Goal: Transaction & Acquisition: Book appointment/travel/reservation

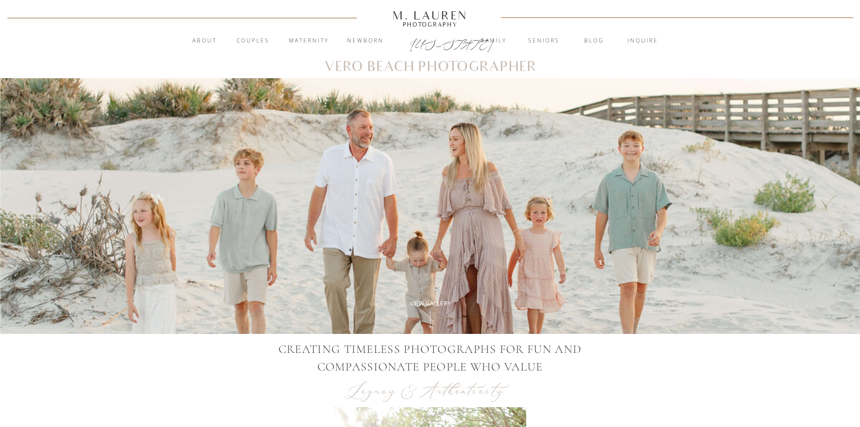
click at [306, 38] on nav "Maternity" at bounding box center [308, 41] width 49 height 9
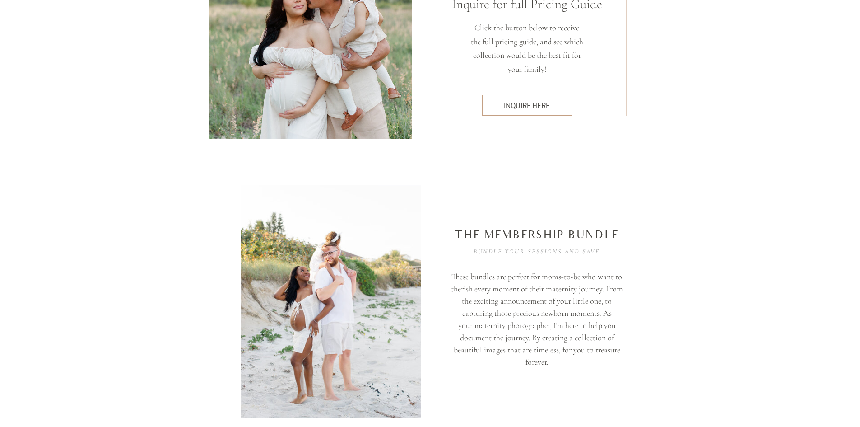
scroll to position [2392, 0]
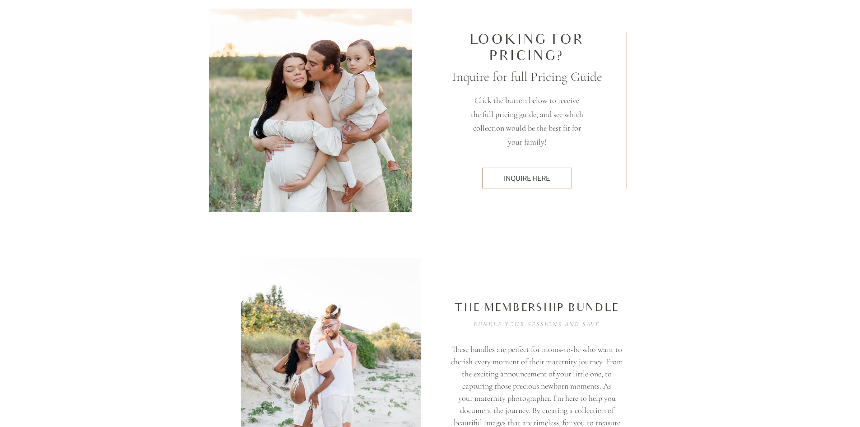
click at [561, 177] on div "inquire here" at bounding box center [527, 177] width 80 height 9
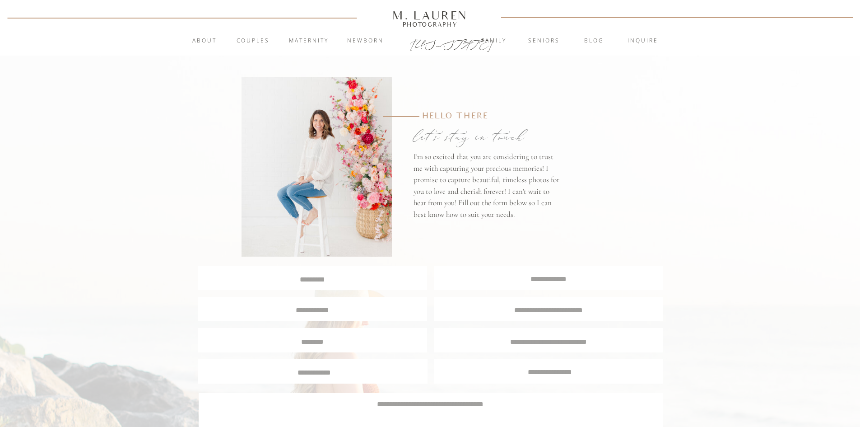
click at [491, 36] on div at bounding box center [430, 28] width 860 height 56
click at [493, 39] on nav "Family" at bounding box center [494, 41] width 49 height 9
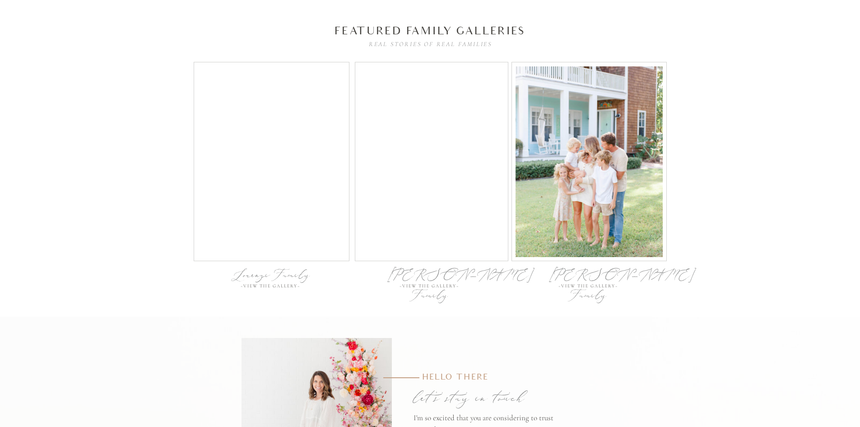
scroll to position [2980, 0]
